Goal: Task Accomplishment & Management: Manage account settings

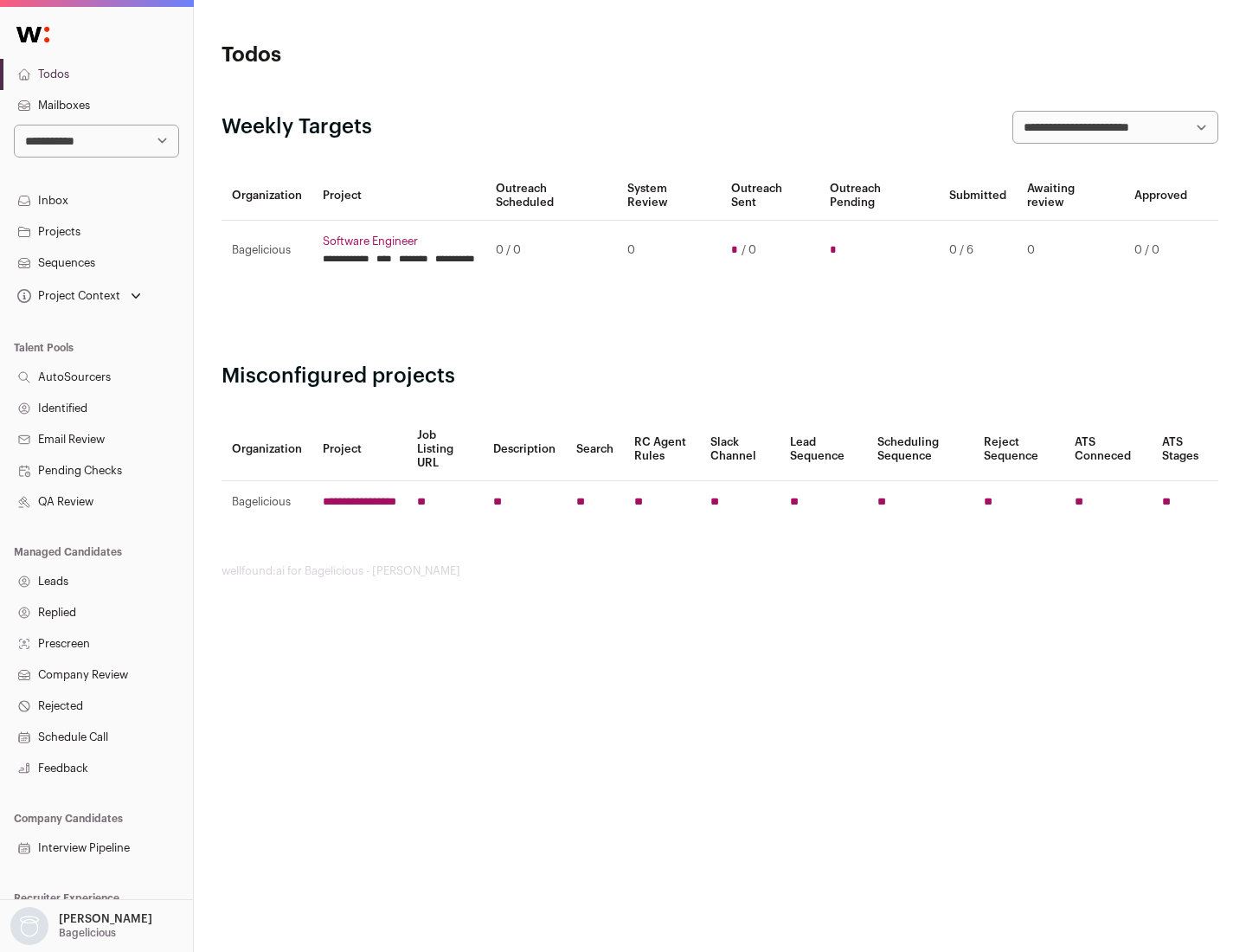
click at [96, 231] on link "Projects" at bounding box center [96, 232] width 193 height 31
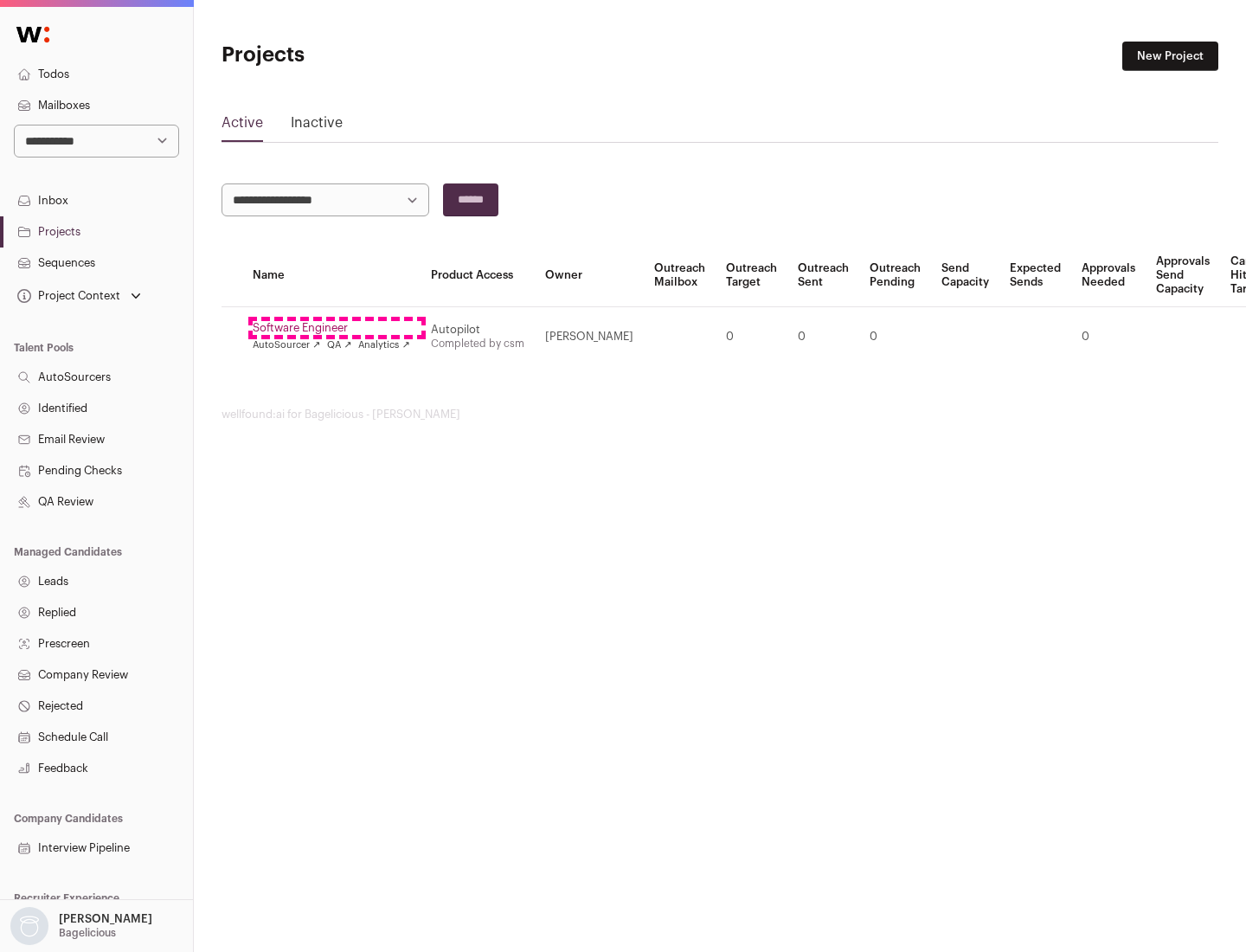
click at [337, 328] on link "Software Engineer" at bounding box center [331, 328] width 158 height 14
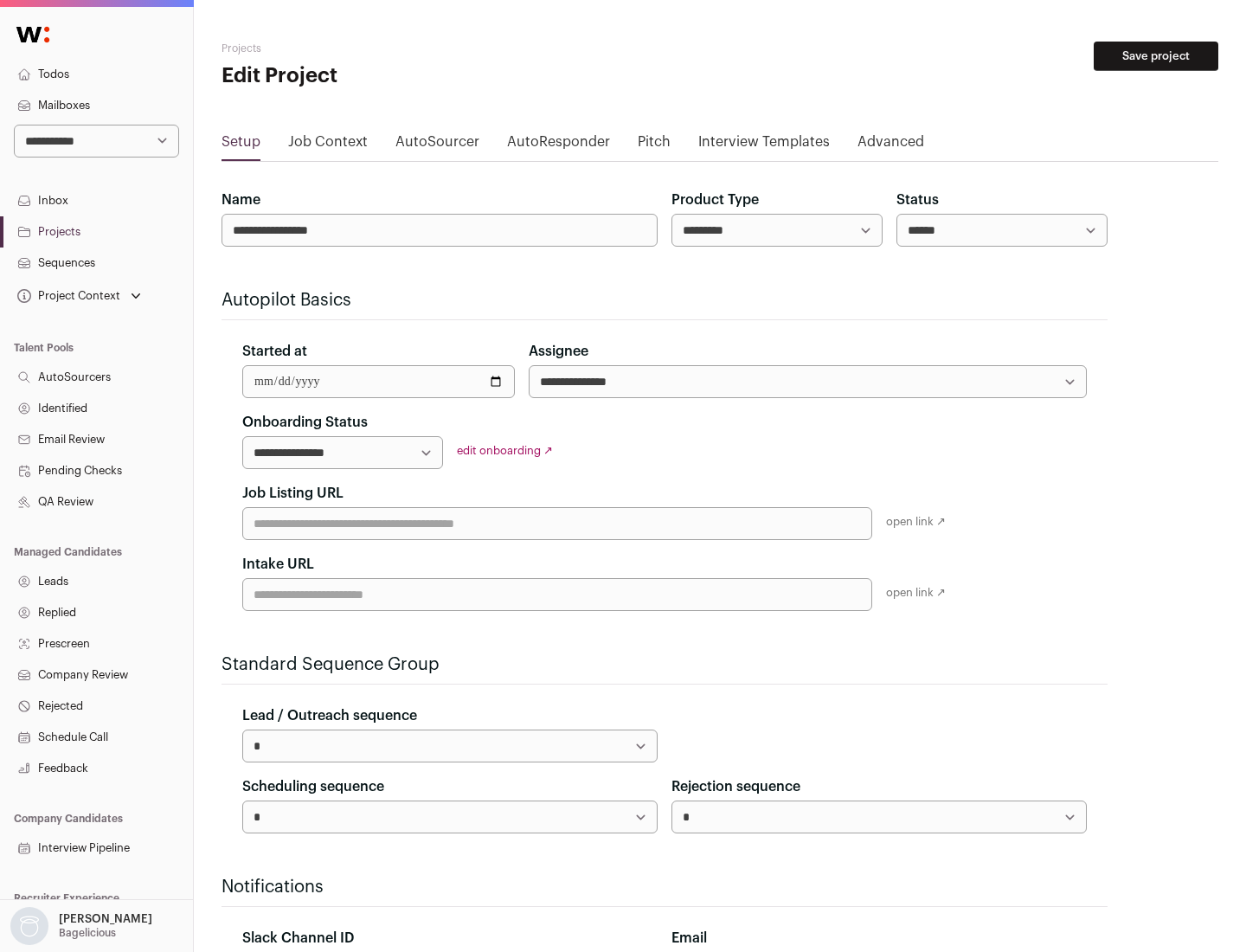
click at [1156, 57] on button "Save project" at bounding box center [1156, 57] width 125 height 29
